Goal: Task Accomplishment & Management: Manage account settings

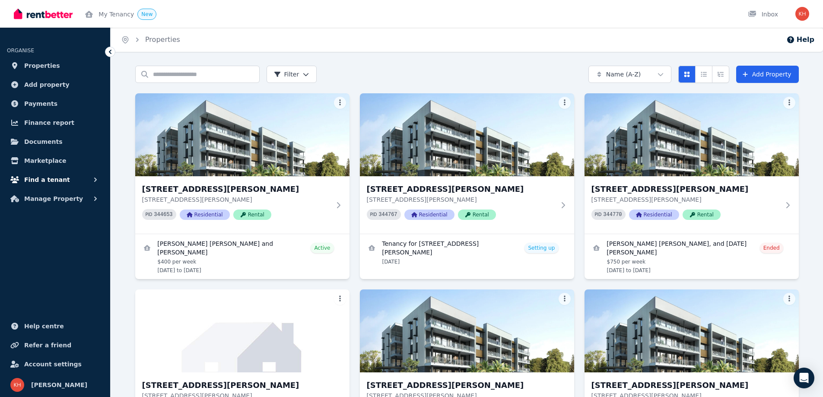
click at [41, 178] on span "Find a tenant" at bounding box center [47, 180] width 46 height 10
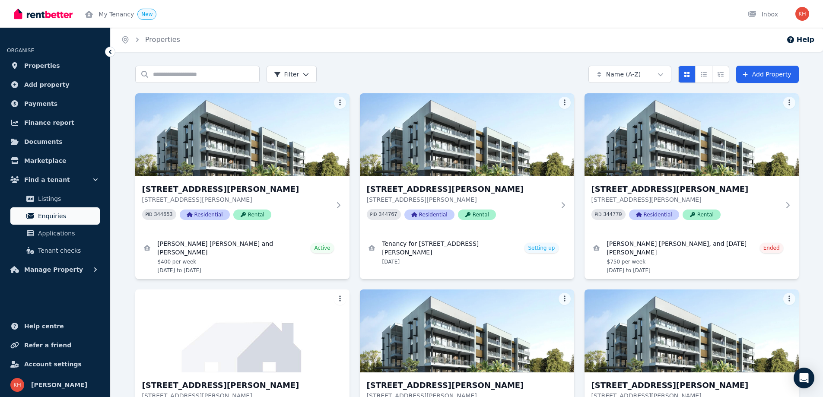
click at [48, 212] on span "Enquiries" at bounding box center [67, 216] width 58 height 10
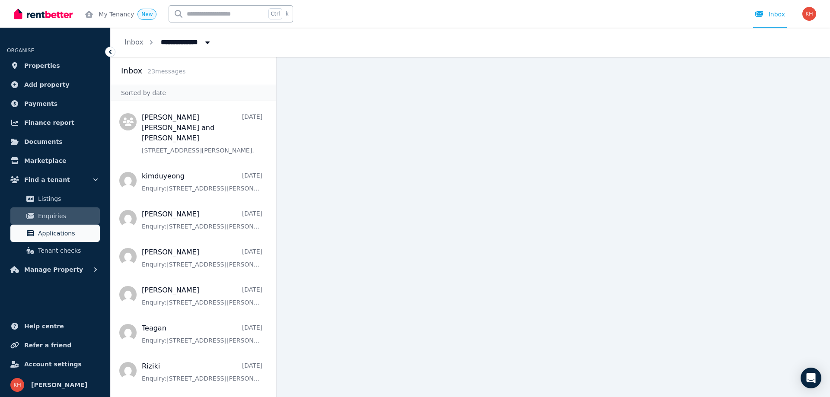
click at [58, 236] on span "Applications" at bounding box center [67, 233] width 58 height 10
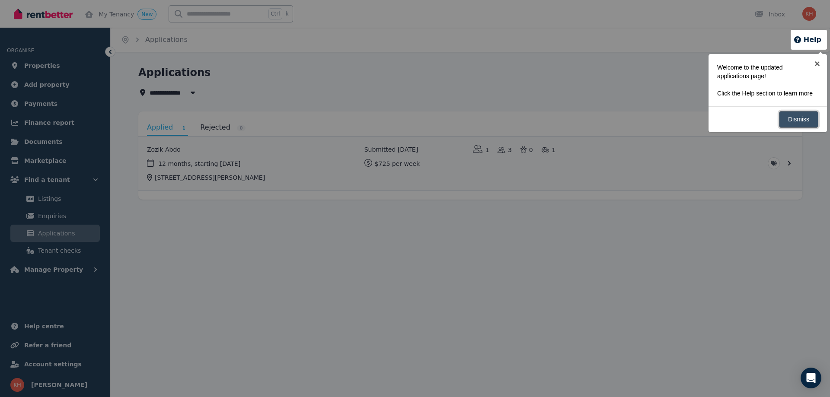
click at [807, 118] on link "Dismiss" at bounding box center [798, 119] width 39 height 17
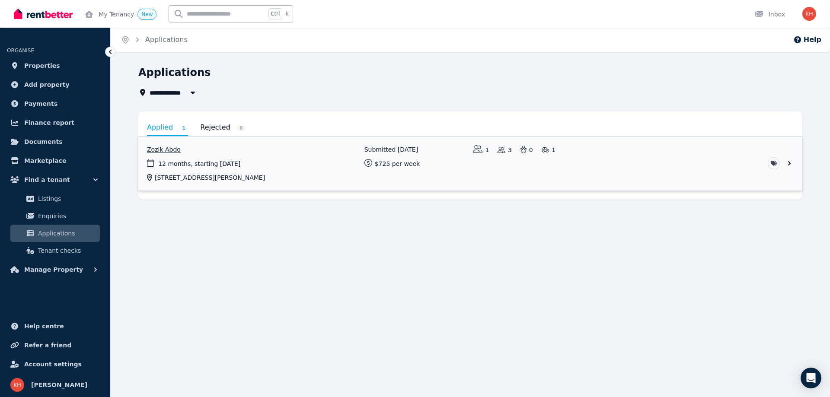
click at [787, 163] on link "View application: Zozik Abdo" at bounding box center [470, 164] width 664 height 54
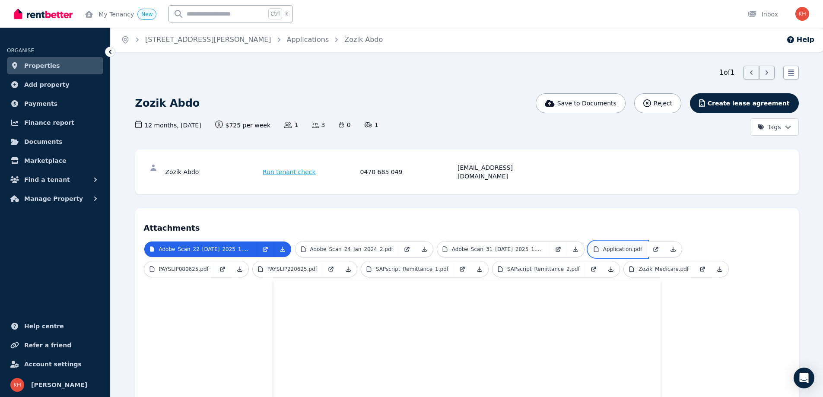
click at [603, 246] on p "Application.pdf" at bounding box center [622, 249] width 39 height 7
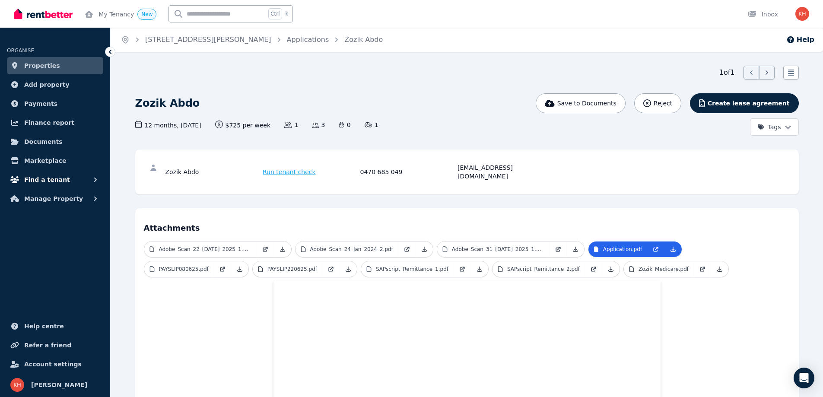
click at [36, 179] on span "Find a tenant" at bounding box center [47, 180] width 46 height 10
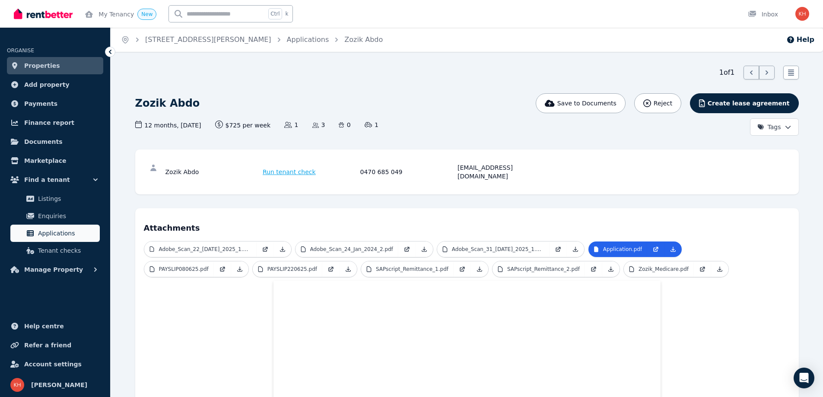
click at [46, 234] on span "Applications" at bounding box center [67, 233] width 58 height 10
